Goal: Information Seeking & Learning: Learn about a topic

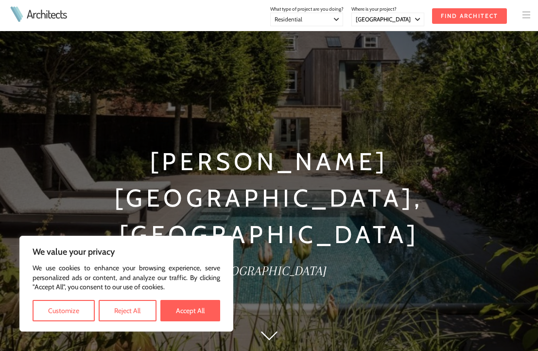
select select "[GEOGRAPHIC_DATA]"
select select "Residential"
click at [177, 311] on button "Accept All" at bounding box center [190, 310] width 60 height 21
checkbox input "true"
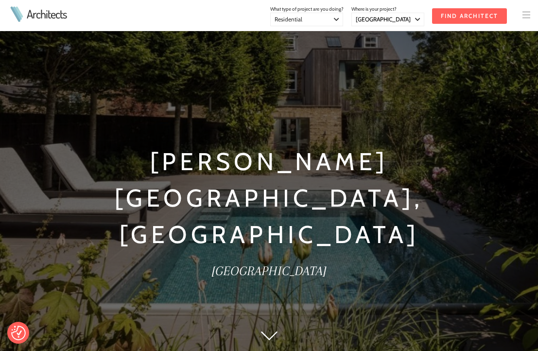
click at [199, 297] on div "Chisholm Road, Richmond London" at bounding box center [269, 212] width 498 height 324
click at [271, 337] on img at bounding box center [269, 335] width 17 height 9
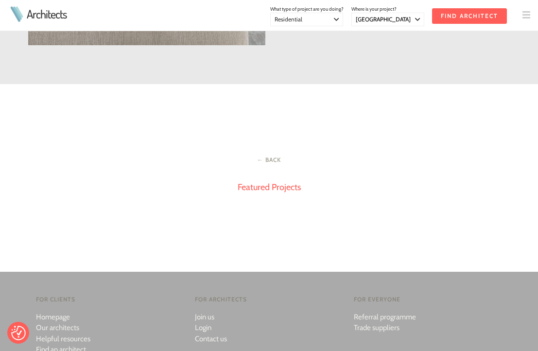
scroll to position [1299, 0]
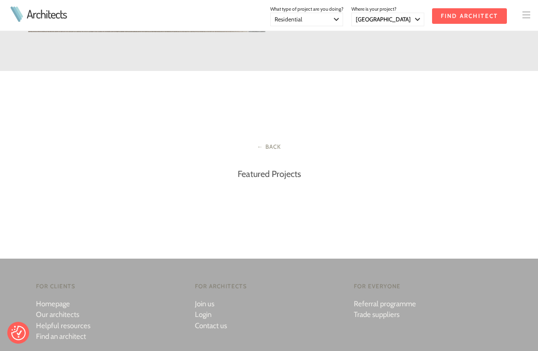
click at [262, 171] on link "Featured Projects" at bounding box center [269, 174] width 63 height 11
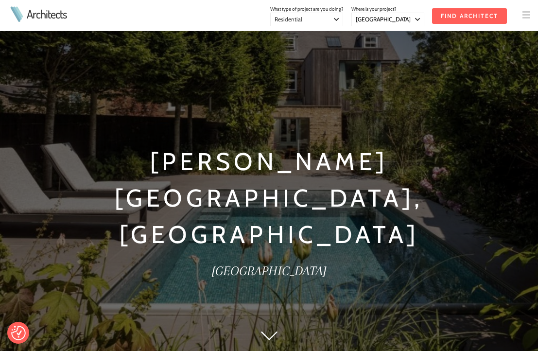
select select "[GEOGRAPHIC_DATA]"
select select "Residential"
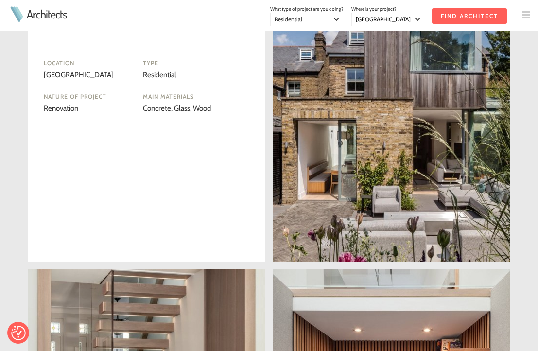
scroll to position [186, 0]
